Goal: Information Seeking & Learning: Learn about a topic

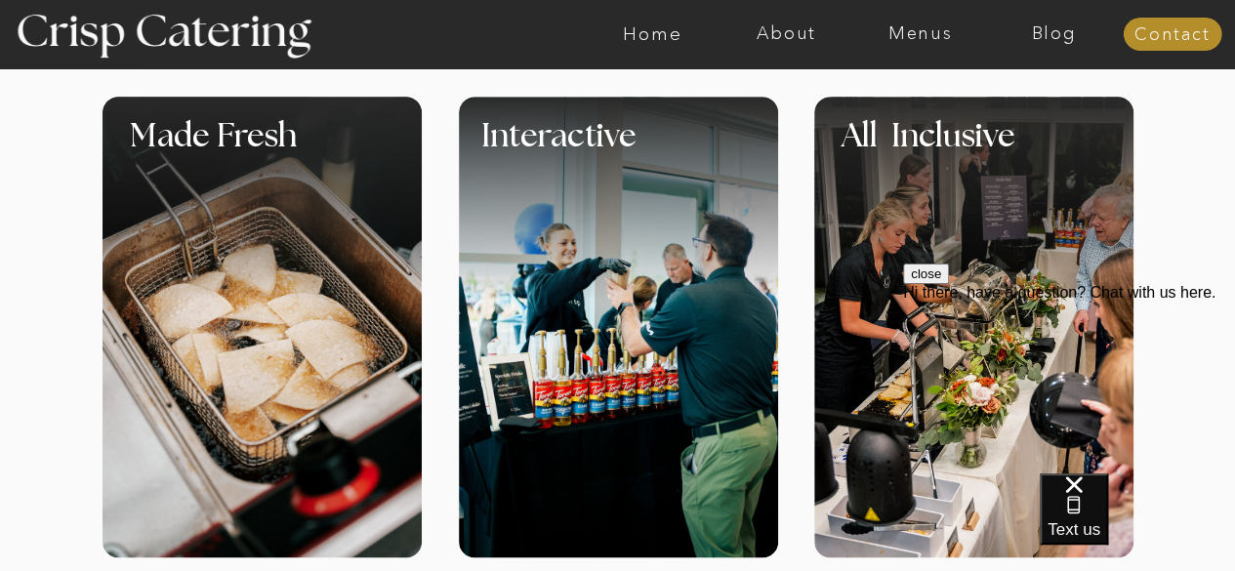
scroll to position [874, 0]
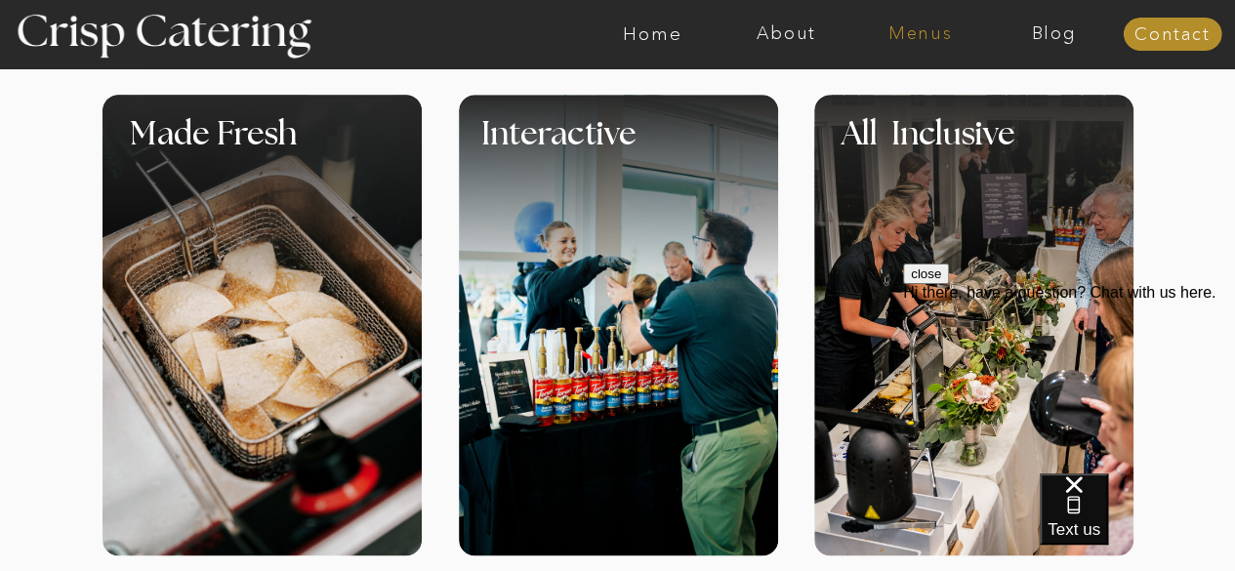
click at [887, 33] on nav "Menus" at bounding box center [920, 34] width 134 height 20
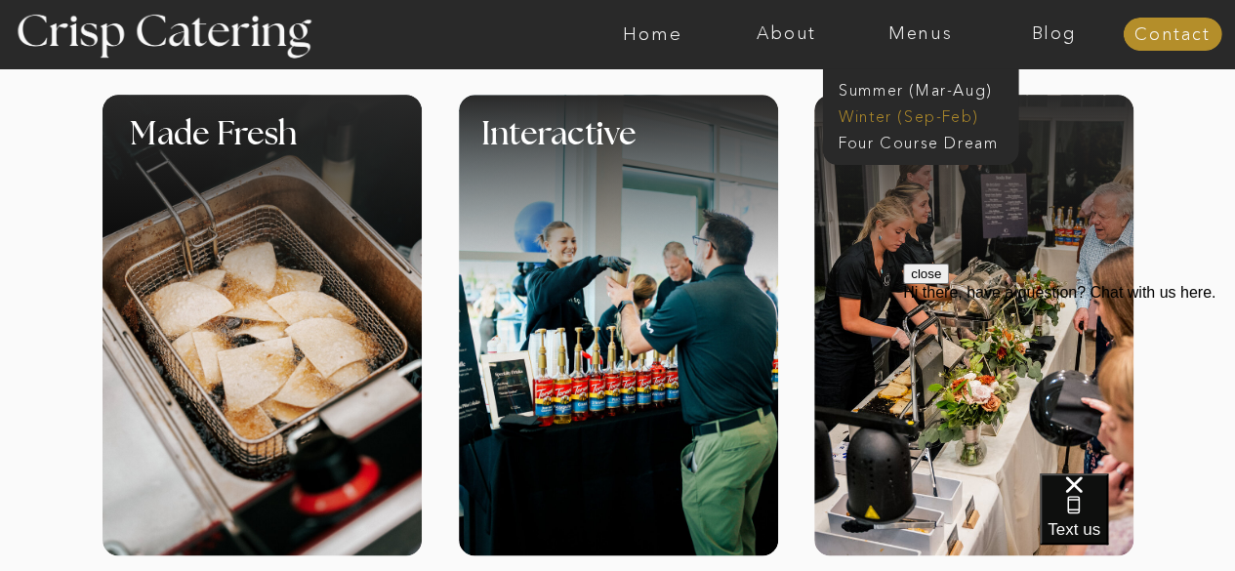
click at [882, 112] on nav "Winter (Sep-Feb)" at bounding box center [919, 114] width 160 height 19
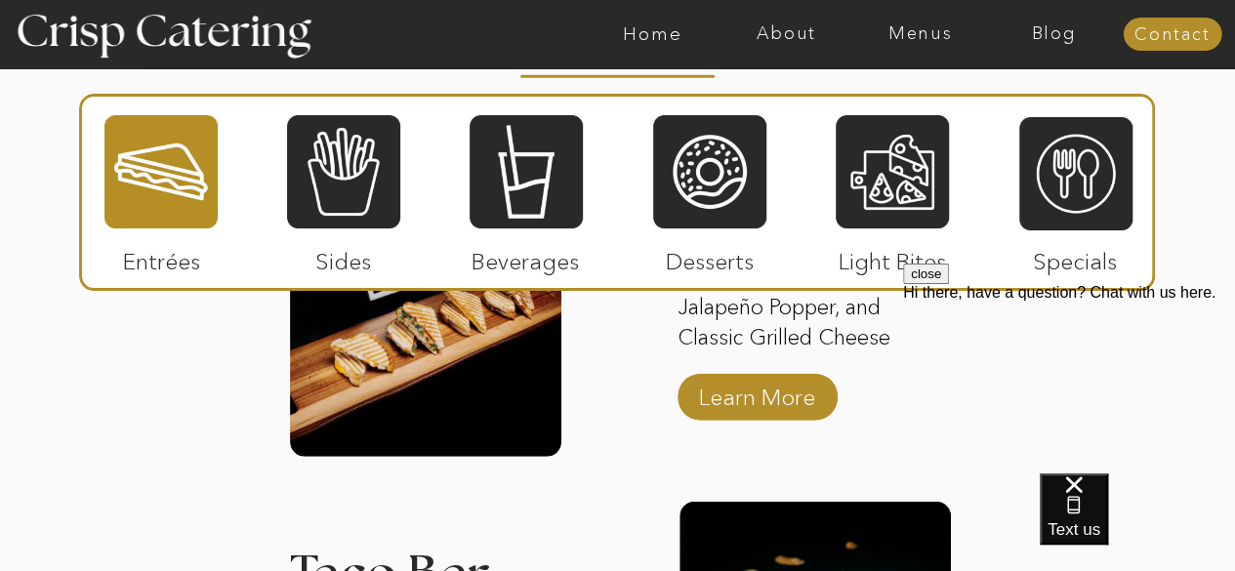
scroll to position [2850, 0]
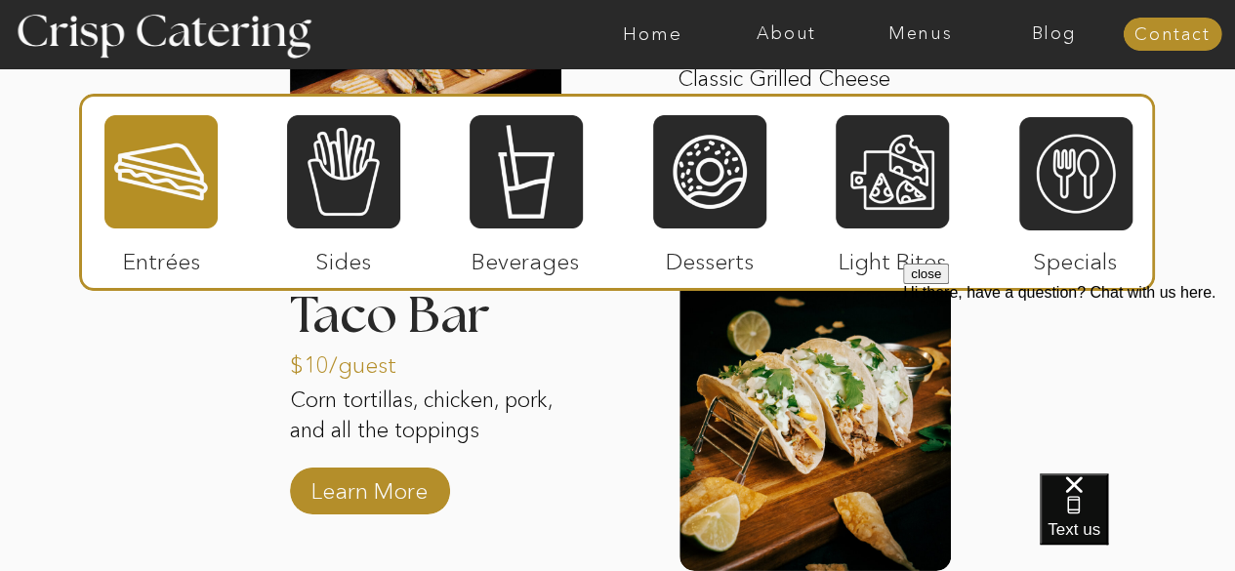
click at [180, 196] on div at bounding box center [160, 171] width 113 height 117
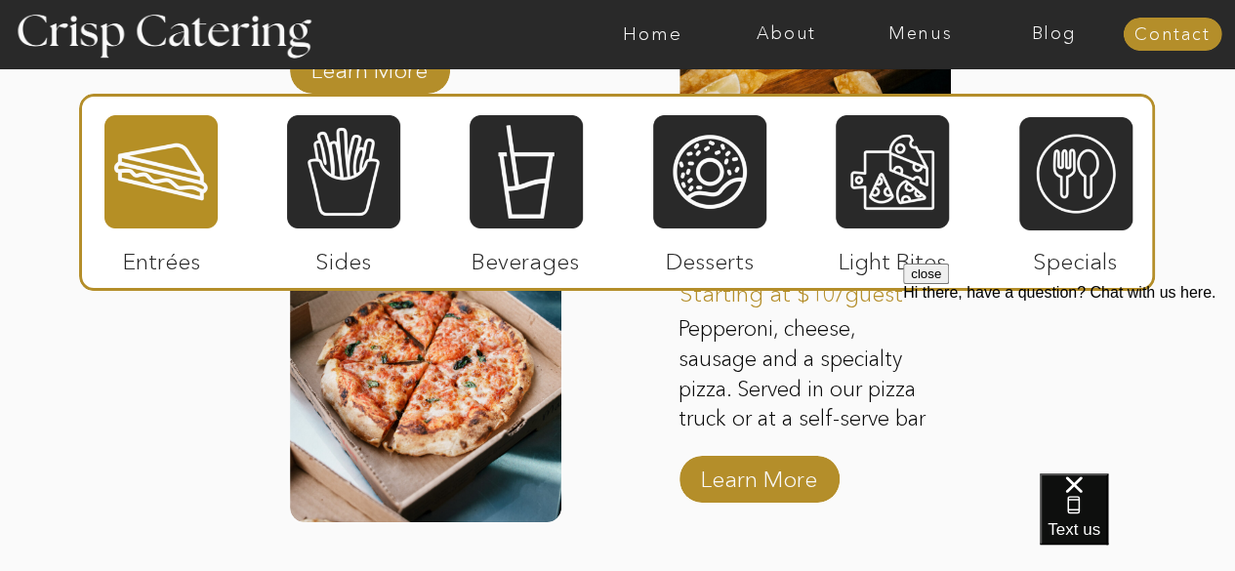
scroll to position [3272, 0]
click at [754, 475] on p "Learn More" at bounding box center [759, 473] width 130 height 57
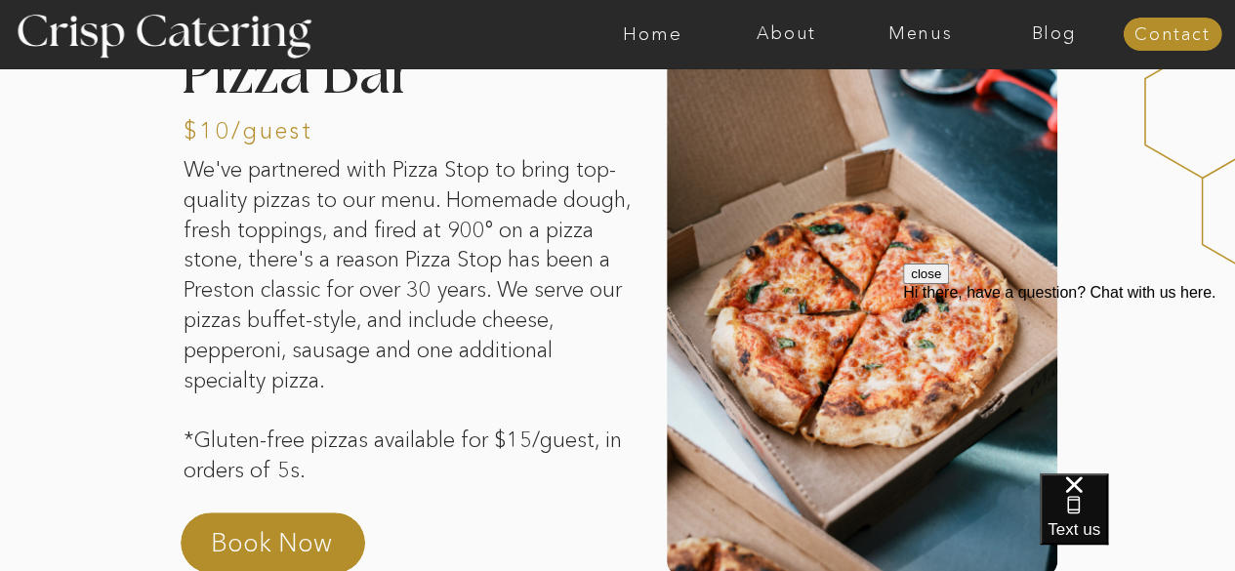
scroll to position [411, 0]
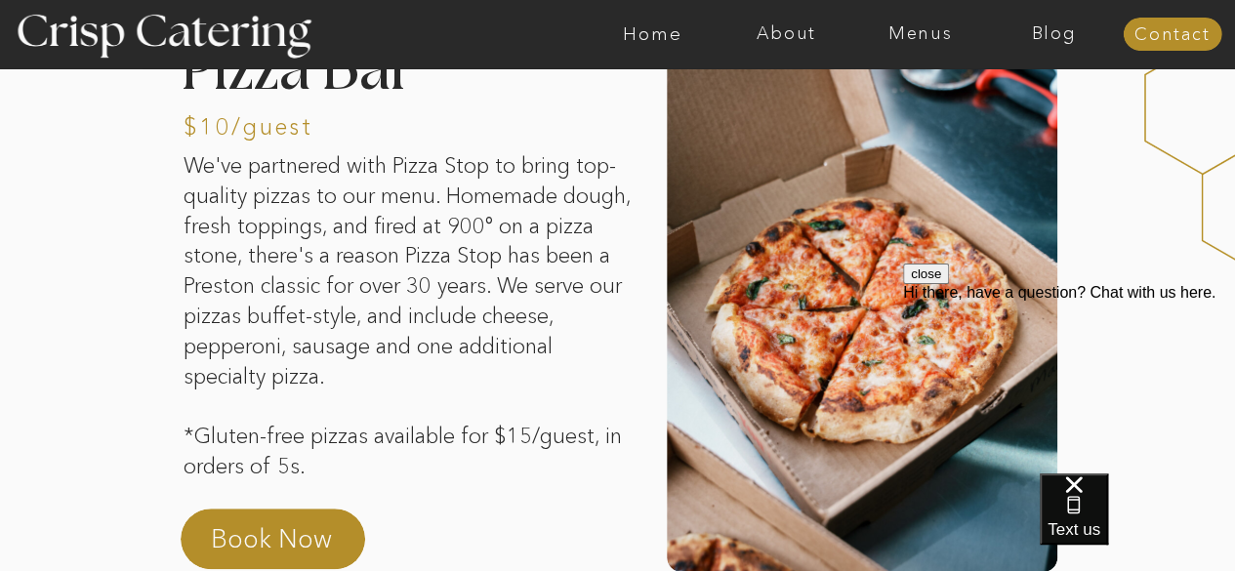
click at [949, 284] on button "close" at bounding box center [926, 274] width 46 height 21
